Goal: Obtain resource: Download file/media

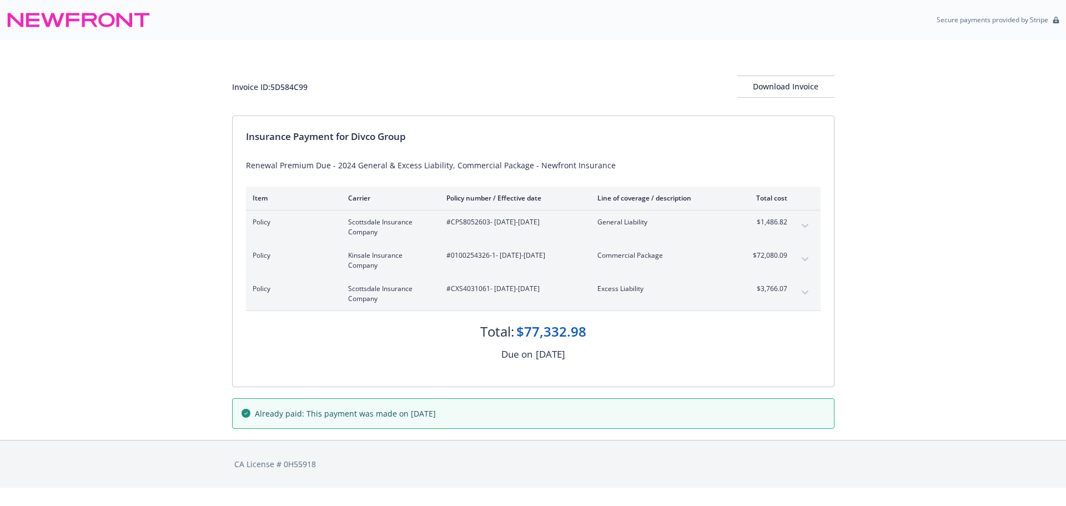
click at [805, 255] on button "expand content" at bounding box center [805, 259] width 18 height 18
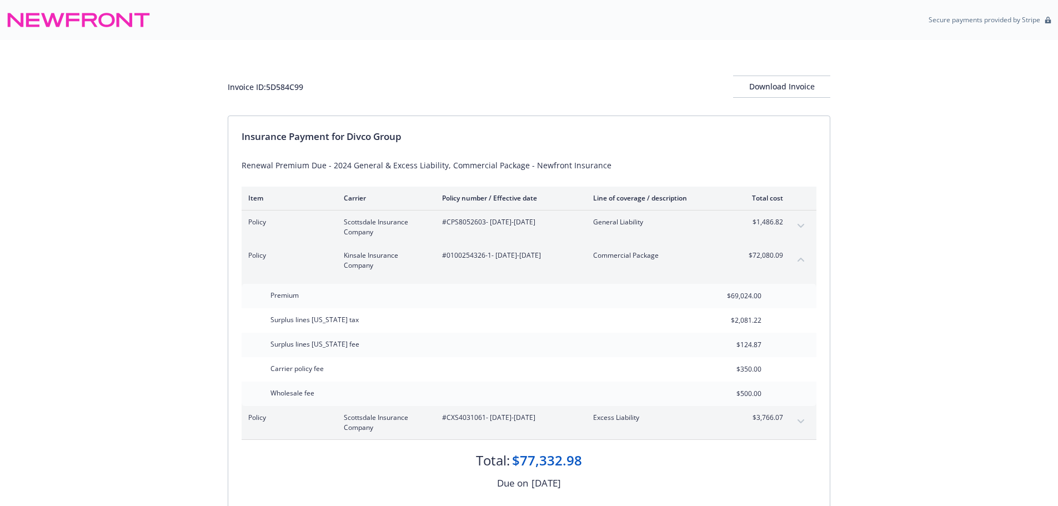
click at [805, 255] on button "collapse content" at bounding box center [801, 259] width 18 height 18
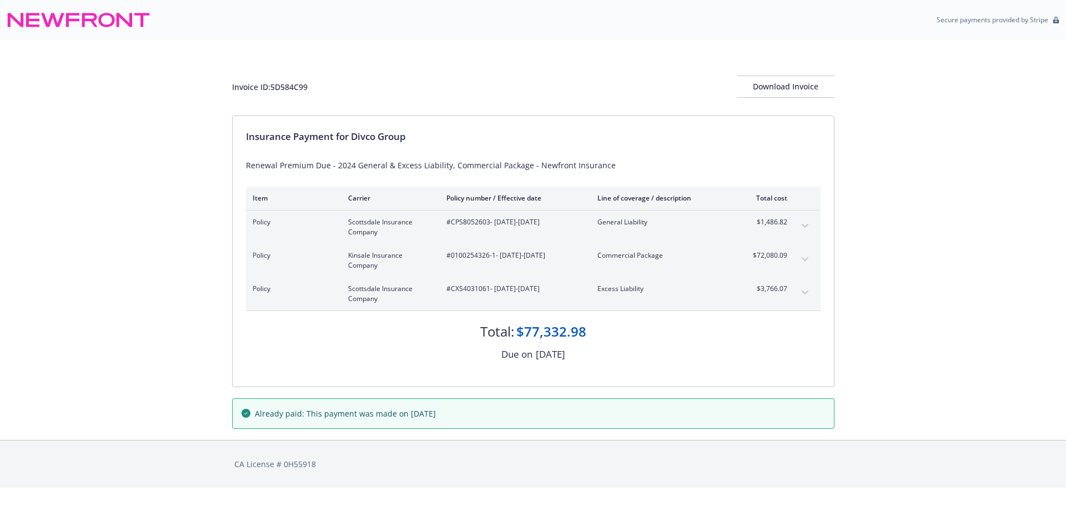
click at [812, 289] on button "expand content" at bounding box center [805, 293] width 18 height 18
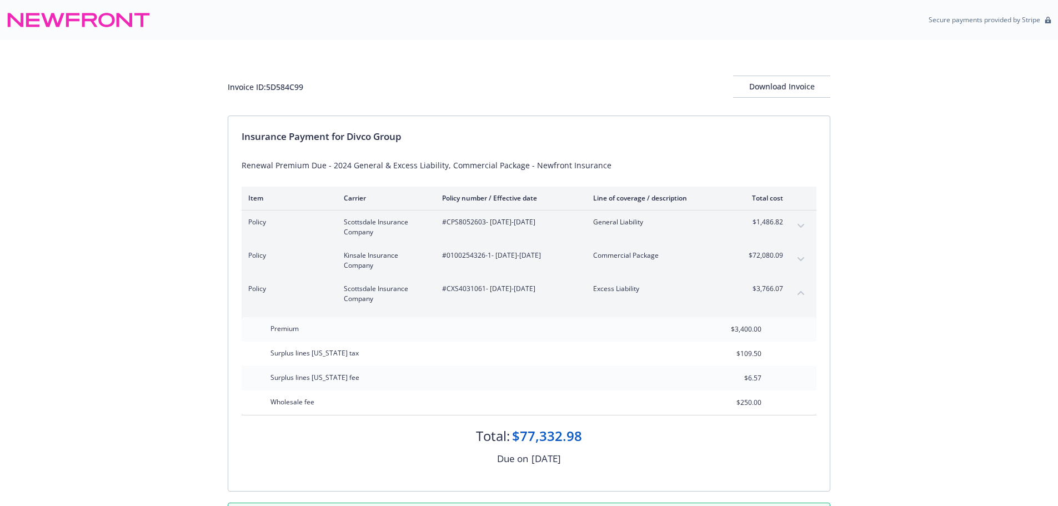
click at [812, 289] on div "Policy Scottsdale Insurance Company #CXS4031061 - 08/15/2024-08/15/2025 Excess …" at bounding box center [529, 293] width 575 height 33
click at [804, 291] on icon "collapse content" at bounding box center [800, 292] width 7 height 4
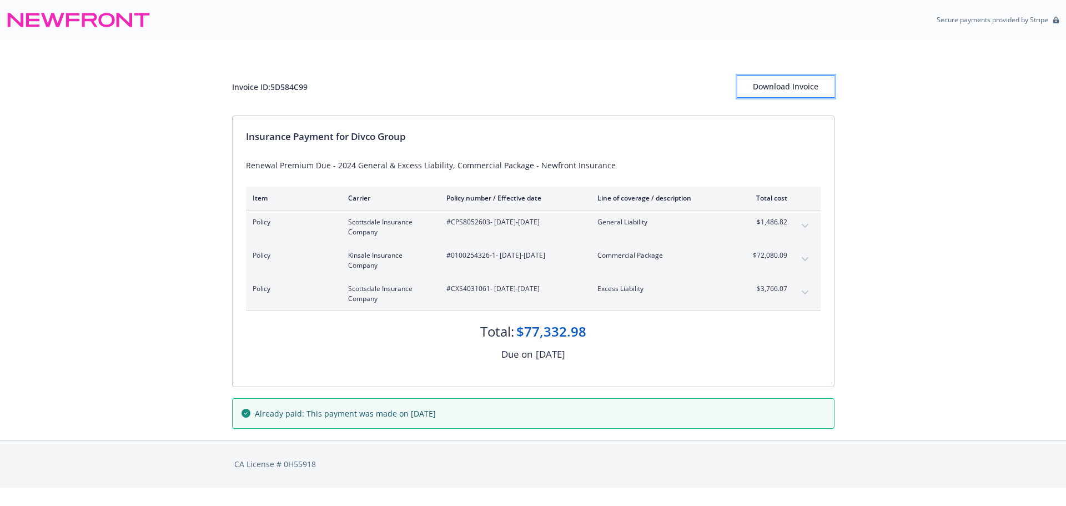
click at [791, 91] on div "Download Invoice" at bounding box center [786, 86] width 97 height 21
click at [802, 83] on div "Download Invoice" at bounding box center [786, 86] width 97 height 21
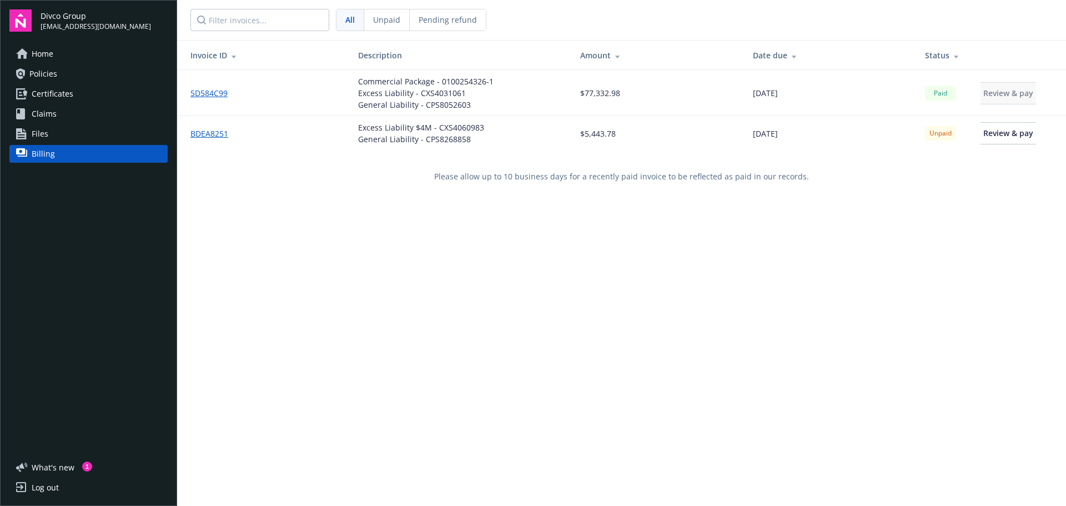
click at [63, 66] on link "Policies" at bounding box center [88, 74] width 158 height 18
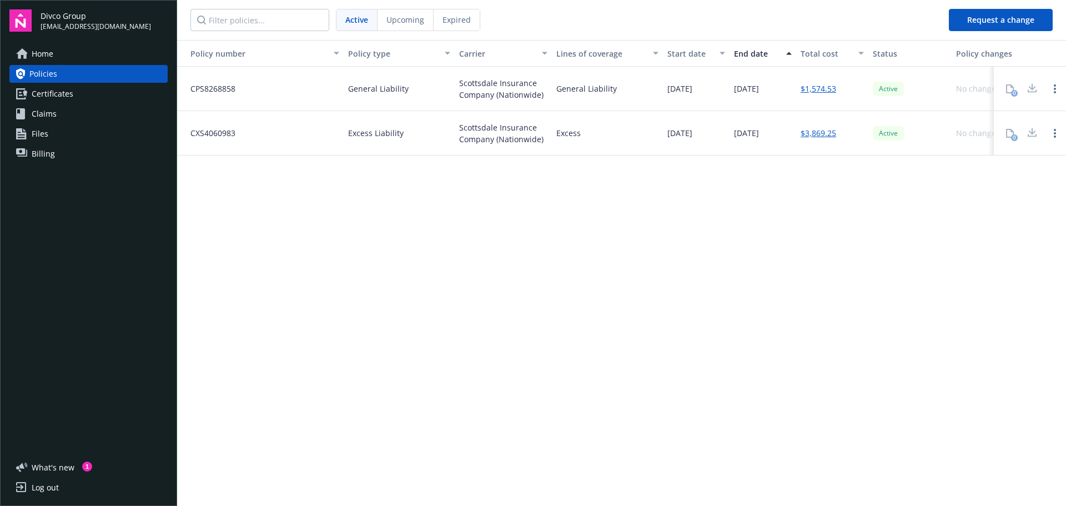
click at [57, 96] on span "Certificates" at bounding box center [53, 94] width 42 height 18
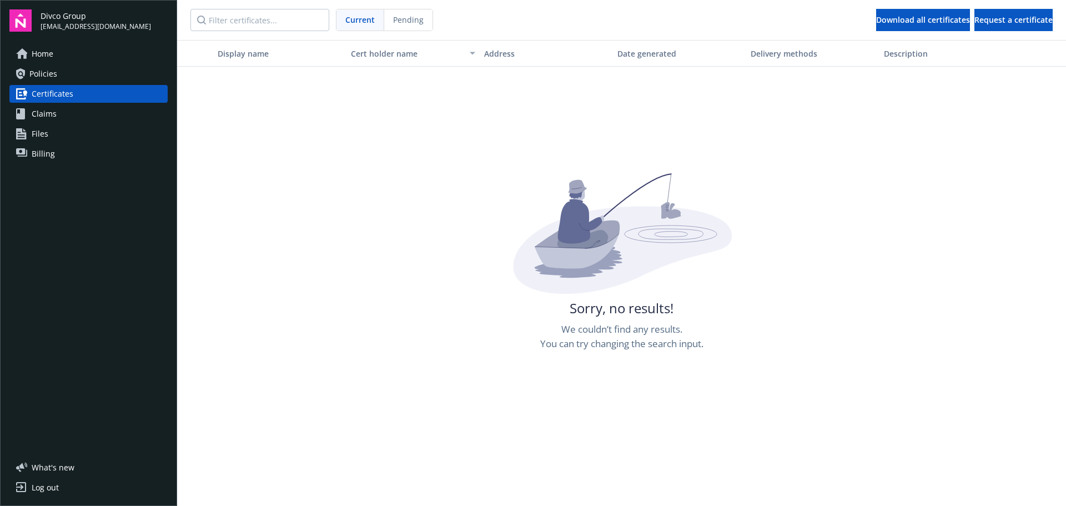
click at [57, 57] on link "Home" at bounding box center [88, 54] width 158 height 18
